Goal: Transaction & Acquisition: Purchase product/service

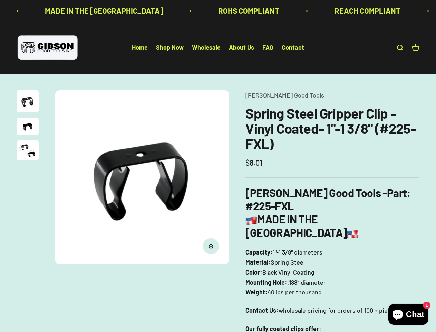
click at [218, 166] on img at bounding box center [142, 177] width 174 height 174
click at [142, 177] on img at bounding box center [142, 177] width 174 height 174
click at [211, 246] on icon "button" at bounding box center [211, 246] width 2 height 2
click at [28, 102] on img "Go to item 1" at bounding box center [28, 101] width 22 height 22
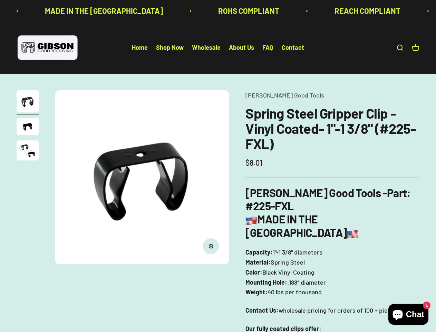
click at [28, 127] on img "Go to item 2" at bounding box center [28, 126] width 22 height 17
click at [28, 151] on img "Go to item 3" at bounding box center [28, 150] width 22 height 20
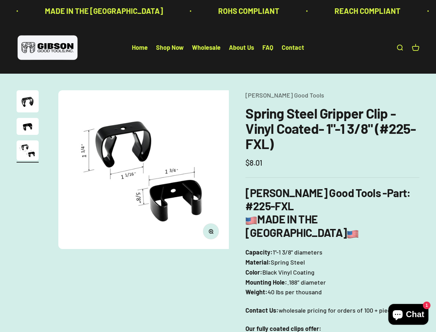
scroll to position [0, 356]
